Goal: Task Accomplishment & Management: Manage account settings

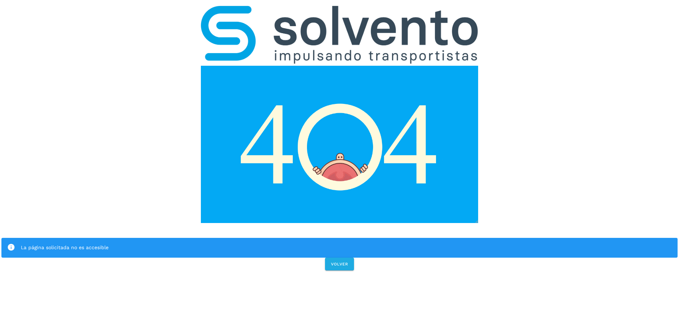
click at [330, 143] on img at bounding box center [340, 144] width 278 height 157
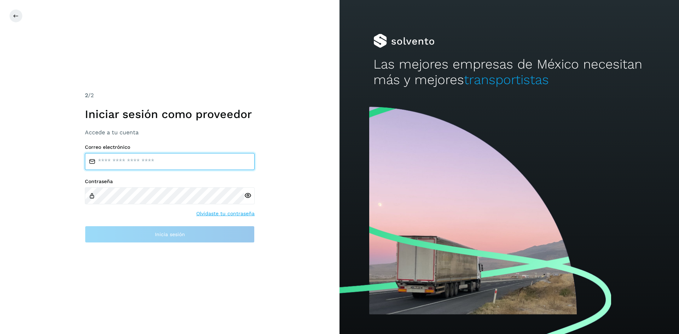
click at [181, 162] on input "email" at bounding box center [170, 161] width 170 height 17
click at [120, 162] on input "**********" at bounding box center [170, 161] width 170 height 17
type input "**********"
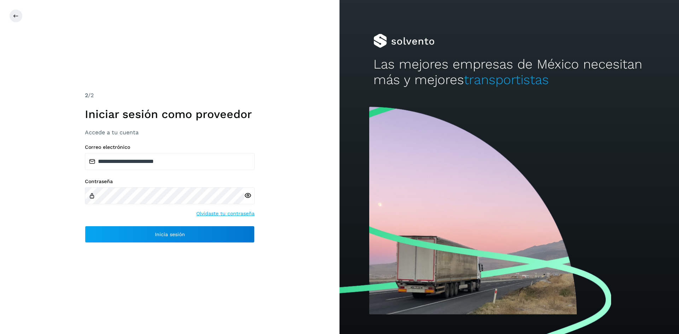
click at [248, 194] on icon at bounding box center [247, 195] width 7 height 7
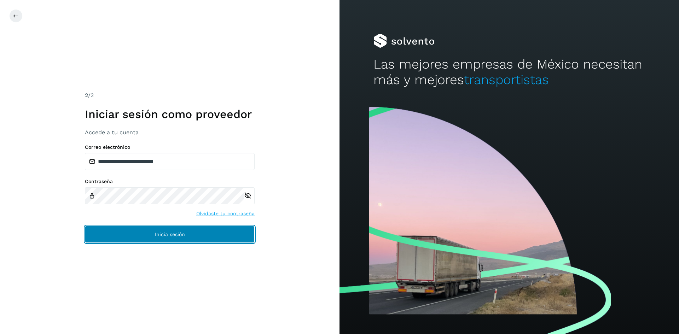
click at [180, 232] on span "Inicia sesión" at bounding box center [170, 234] width 30 height 5
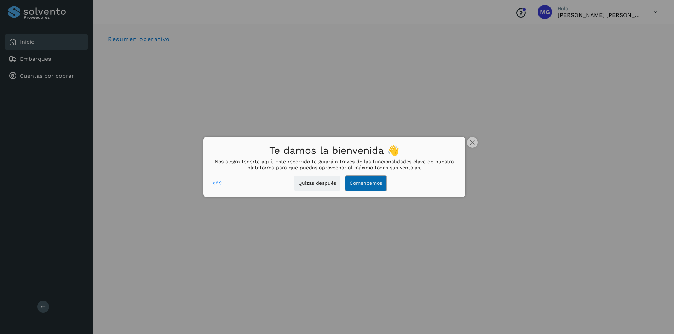
click at [376, 184] on button "Comencemos" at bounding box center [365, 183] width 41 height 15
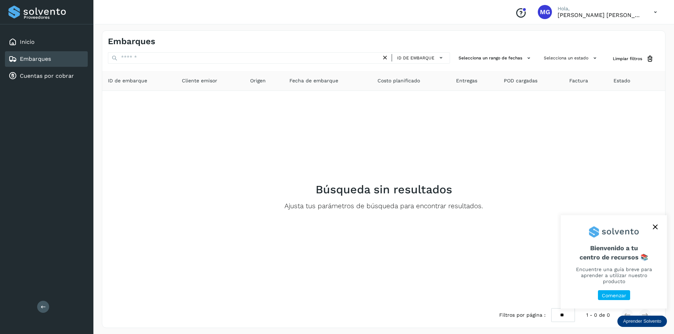
click at [611, 294] on p "Comenzar" at bounding box center [614, 296] width 24 height 6
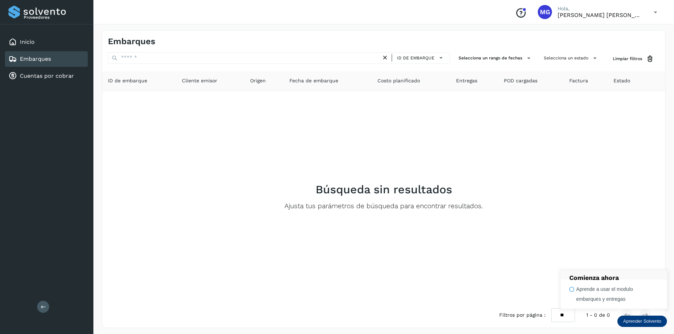
click at [137, 80] on span "ID de embarque" at bounding box center [127, 80] width 39 height 7
click at [39, 74] on link "Cuentas por cobrar" at bounding box center [47, 76] width 54 height 7
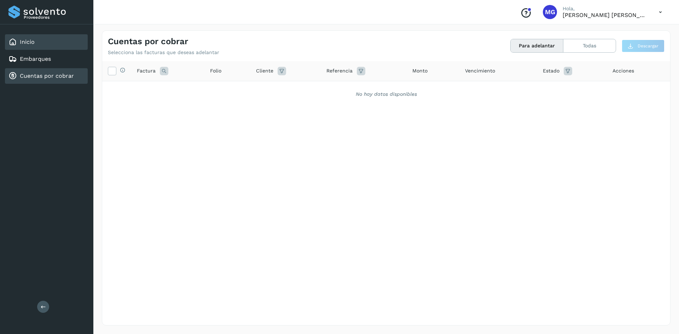
click at [33, 40] on link "Inicio" at bounding box center [27, 42] width 15 height 7
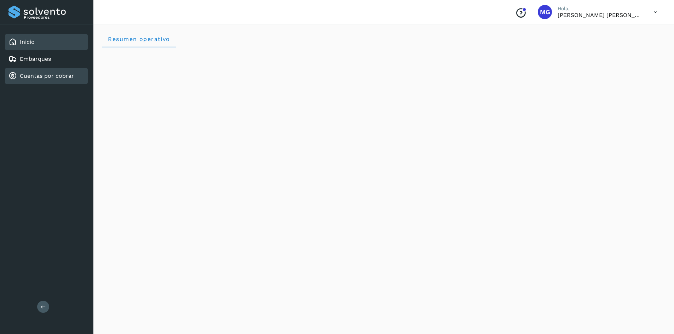
click at [43, 75] on link "Cuentas por cobrar" at bounding box center [47, 76] width 54 height 7
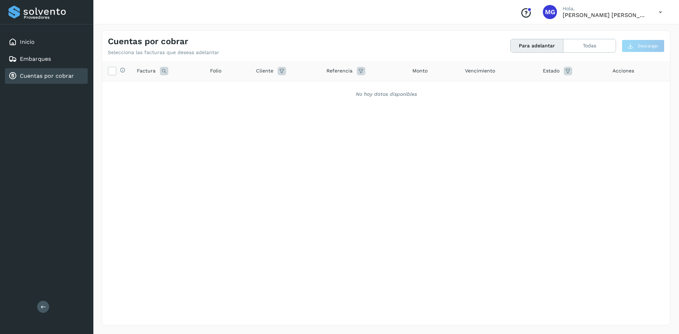
click at [661, 11] on icon at bounding box center [660, 12] width 15 height 15
click at [610, 33] on div "Cerrar sesión" at bounding box center [625, 31] width 84 height 13
